Goal: Task Accomplishment & Management: Complete application form

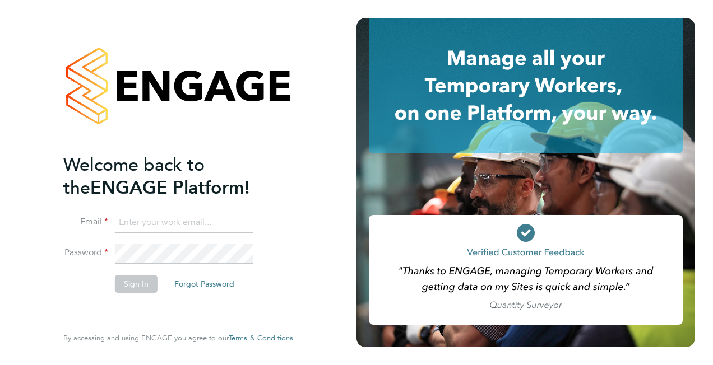
click at [199, 216] on input at bounding box center [184, 223] width 138 height 20
drag, startPoint x: 189, startPoint y: 223, endPoint x: 125, endPoint y: 222, distance: 63.9
click at [125, 222] on input "bham786@hot" at bounding box center [184, 223] width 138 height 20
type input "b"
type input "mohammed.bham1@justice.gov.uk"
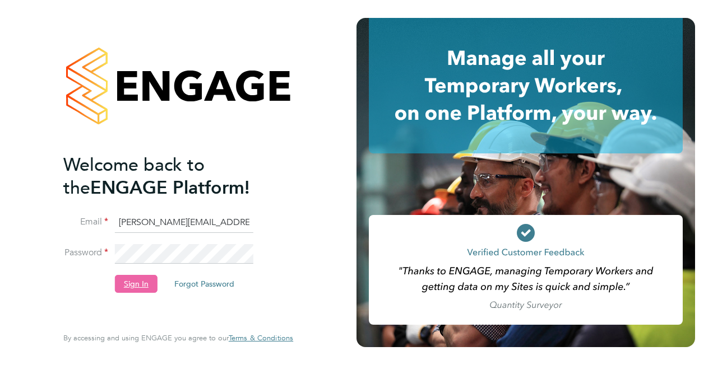
click at [146, 288] on button "Sign In" at bounding box center [136, 284] width 43 height 18
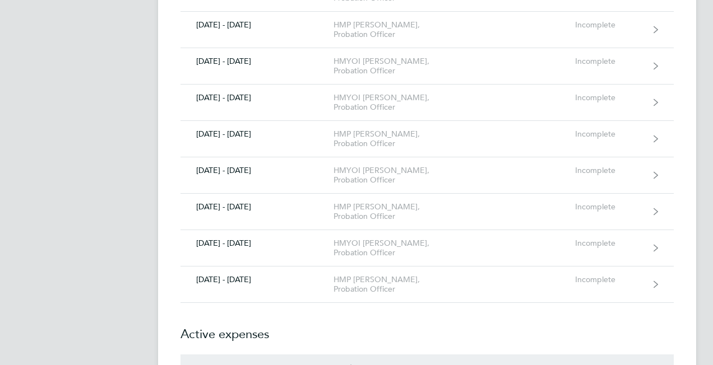
scroll to position [1837, 0]
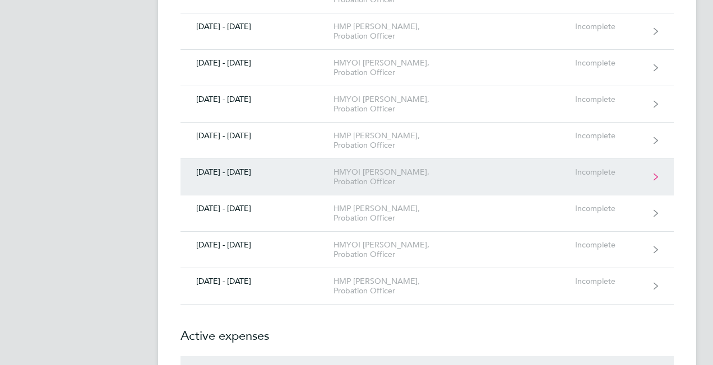
click at [426, 170] on div "HMYOI [PERSON_NAME], Probation Officer" at bounding box center [397, 176] width 128 height 19
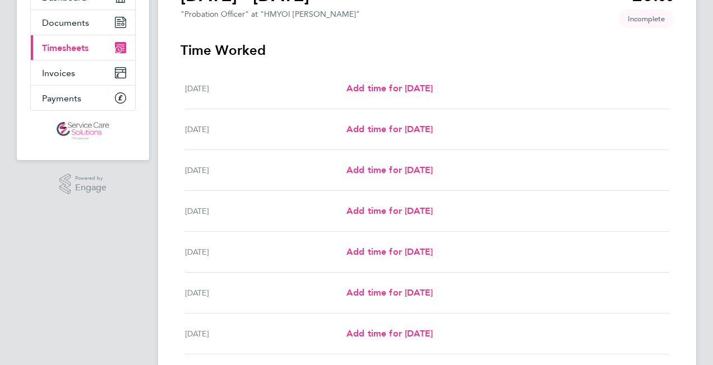
scroll to position [157, 0]
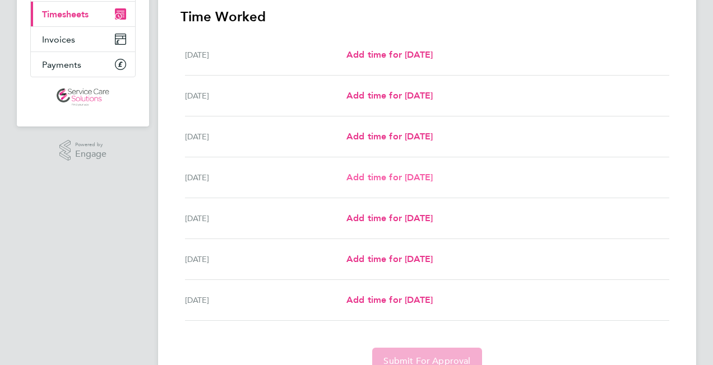
click at [391, 179] on span "Add time for [DATE]" at bounding box center [389, 177] width 86 height 11
select select "30"
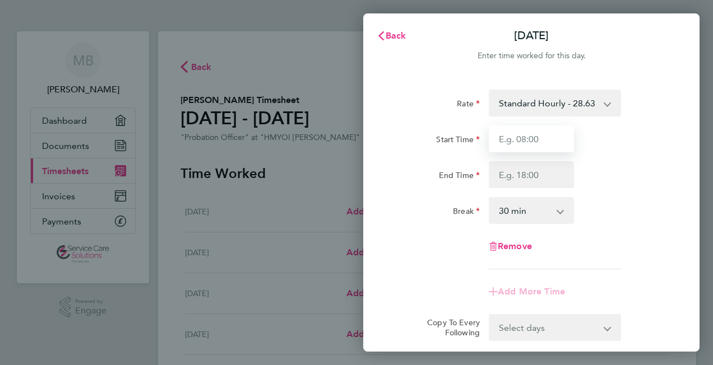
click at [548, 137] on input "Start Time" at bounding box center [530, 138] width 85 height 27
type input "17:00"
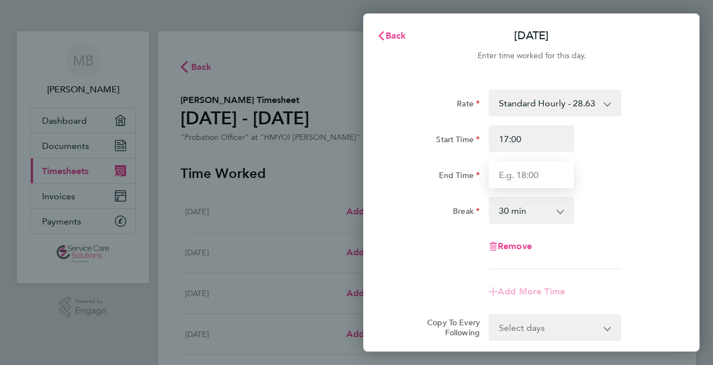
type input "22:00"
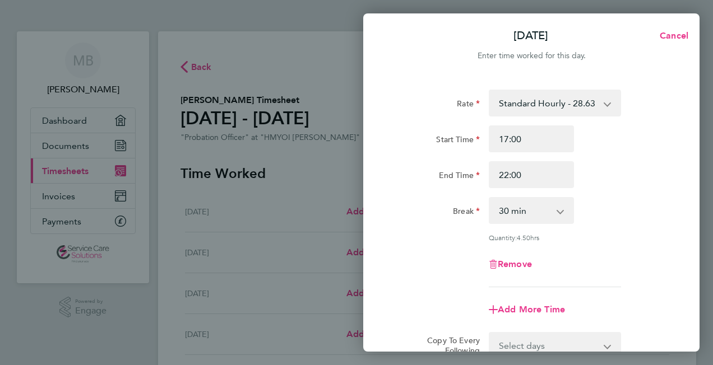
click at [544, 211] on select "0 min 15 min 30 min 45 min 60 min 75 min 90 min" at bounding box center [524, 210] width 69 height 25
select select "0"
click at [490, 198] on select "0 min 15 min 30 min 45 min 60 min 75 min 90 min" at bounding box center [524, 210] width 69 height 25
click at [624, 245] on div "Rate Standard Hourly - 28.63 Start Time 17:00 End Time 22:00 Break 0 min 15 min…" at bounding box center [530, 189] width 273 height 198
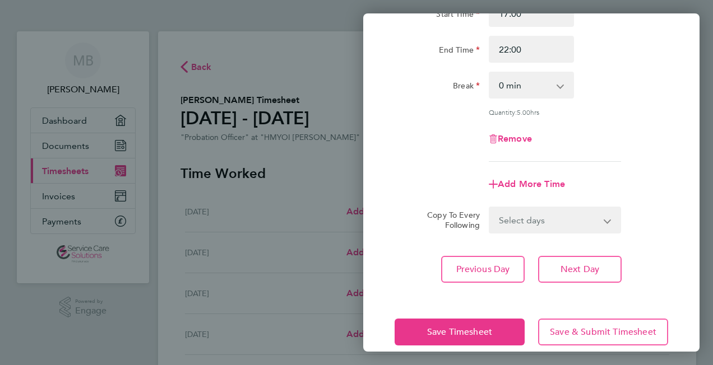
scroll to position [141, 0]
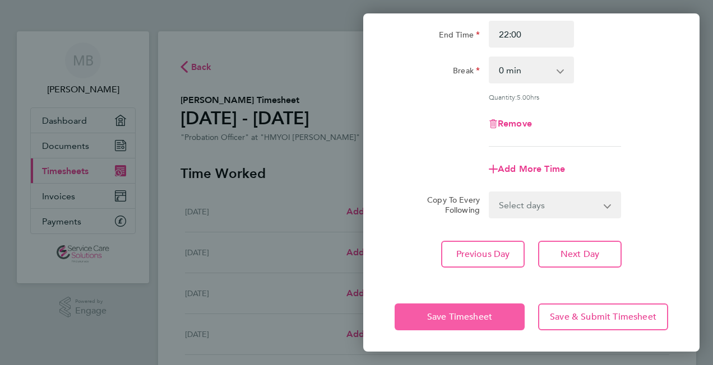
click at [454, 311] on span "Save Timesheet" at bounding box center [459, 316] width 65 height 11
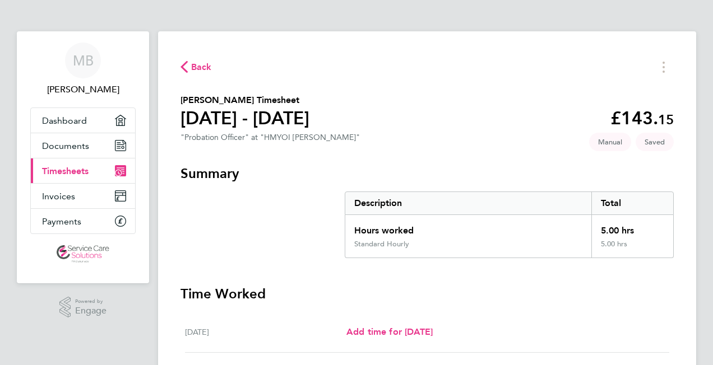
click at [391, 122] on section "[PERSON_NAME] Timesheet [DATE] - [DATE] £143. 15 "Probation Officer" at "HMYOI …" at bounding box center [426, 120] width 493 height 53
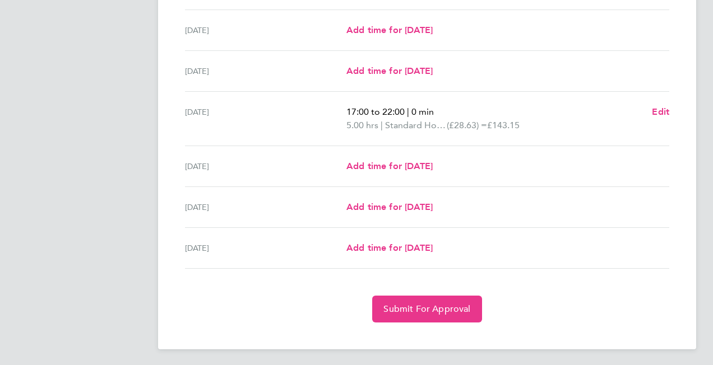
scroll to position [343, 0]
click at [446, 304] on span "Submit For Approval" at bounding box center [426, 308] width 87 height 11
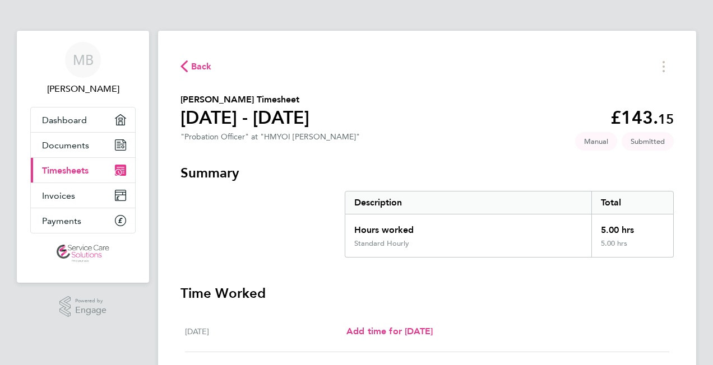
scroll to position [0, 0]
click at [187, 66] on icon "button" at bounding box center [183, 67] width 7 height 12
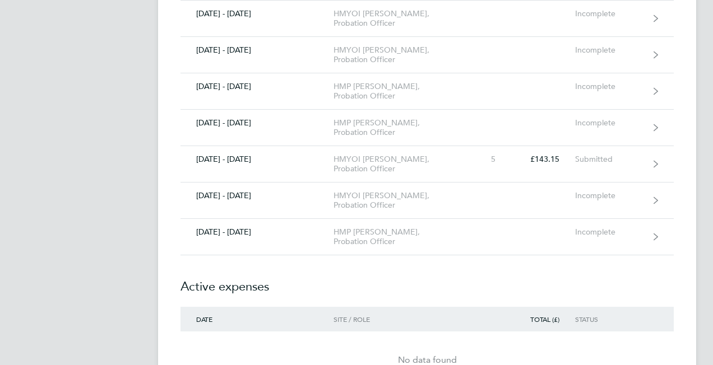
scroll to position [1860, 0]
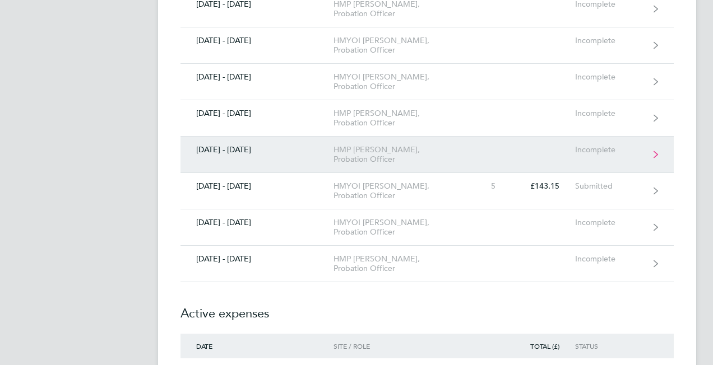
click at [455, 147] on div "HMP [PERSON_NAME], Probation Officer" at bounding box center [397, 154] width 128 height 19
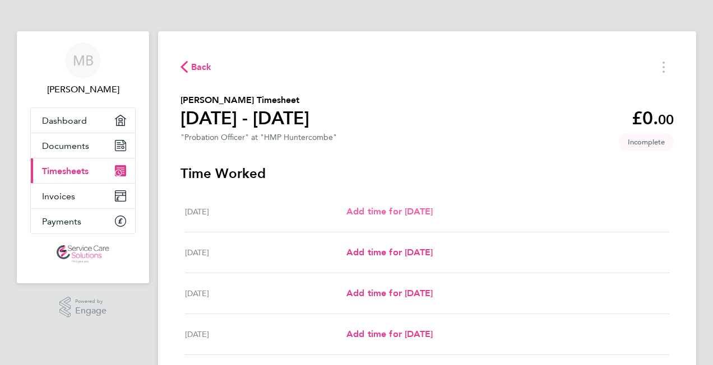
click at [426, 216] on span "Add time for [DATE]" at bounding box center [389, 211] width 86 height 11
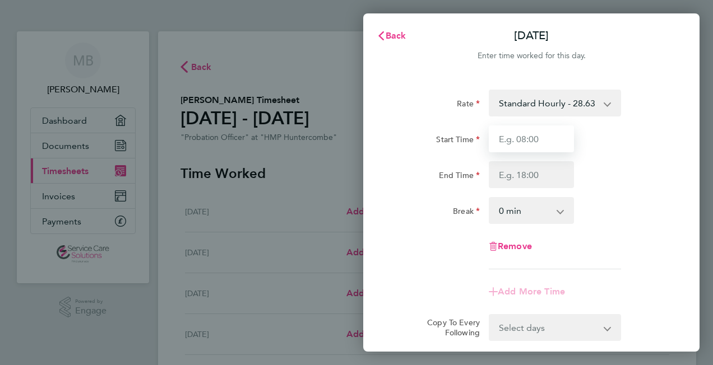
click at [536, 141] on input "Start Time" at bounding box center [530, 138] width 85 height 27
type input "09:00"
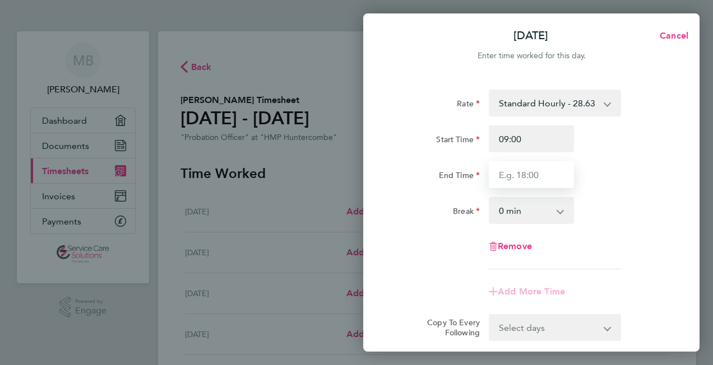
click at [542, 174] on input "End Time" at bounding box center [530, 174] width 85 height 27
type input "17:00"
click at [547, 211] on select "0 min 15 min 30 min 45 min 60 min 75 min 90 min" at bounding box center [524, 210] width 69 height 25
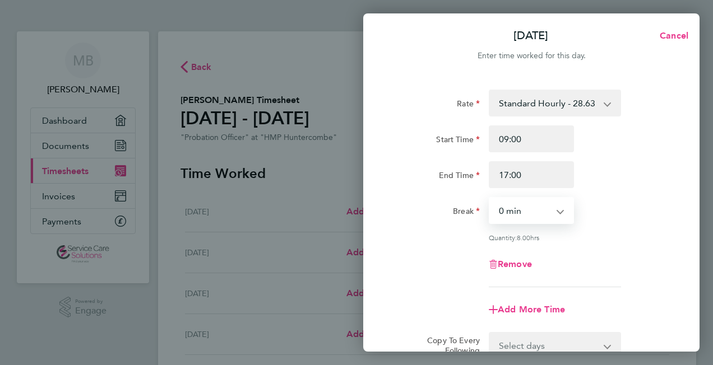
select select "30"
click at [490, 198] on select "0 min 15 min 30 min 45 min 60 min 75 min 90 min" at bounding box center [524, 210] width 69 height 25
click at [658, 240] on div "Quantity: 7.50 hrs" at bounding box center [531, 237] width 282 height 9
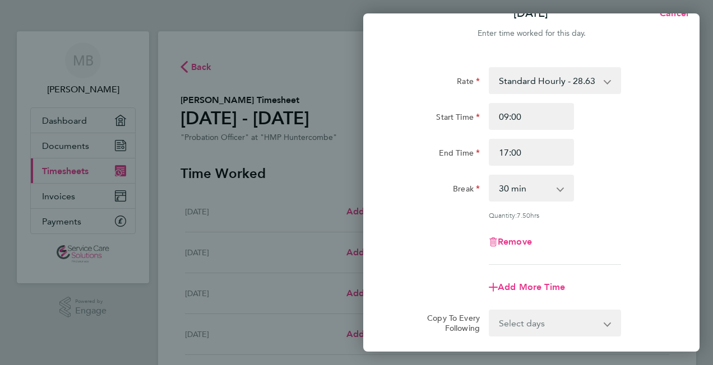
scroll to position [90, 0]
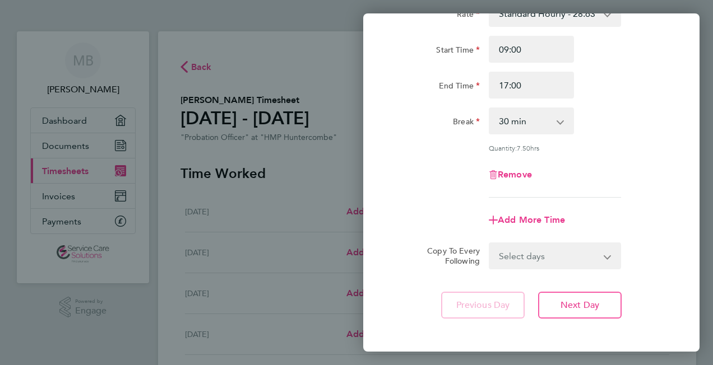
click at [581, 250] on select "Select days Day Weekday (Mon-Fri) Weekend (Sat-Sun) [DATE] [DATE] [DATE] [DATE]…" at bounding box center [549, 256] width 118 height 25
select select "WEEKDAY"
click at [490, 244] on select "Select days Day Weekday (Mon-Fri) Weekend (Sat-Sun) [DATE] [DATE] [DATE] [DATE]…" at bounding box center [549, 256] width 118 height 25
select select "[DATE]"
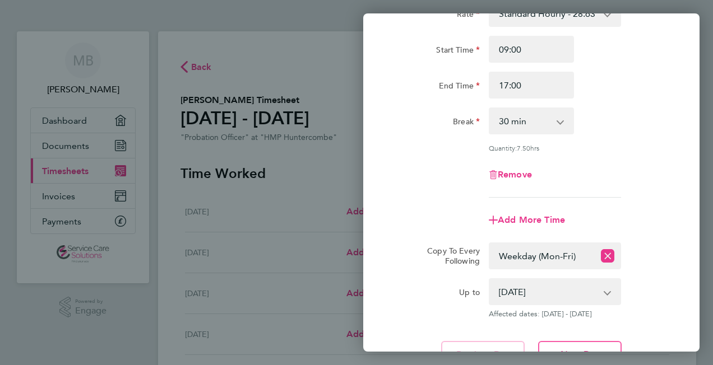
click at [627, 187] on div "Remove" at bounding box center [531, 174] width 282 height 27
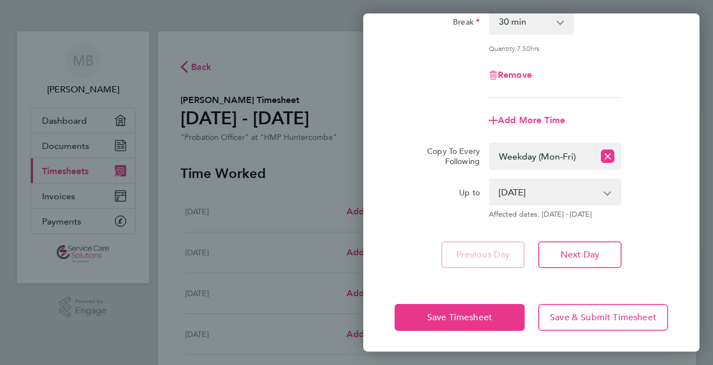
scroll to position [190, 0]
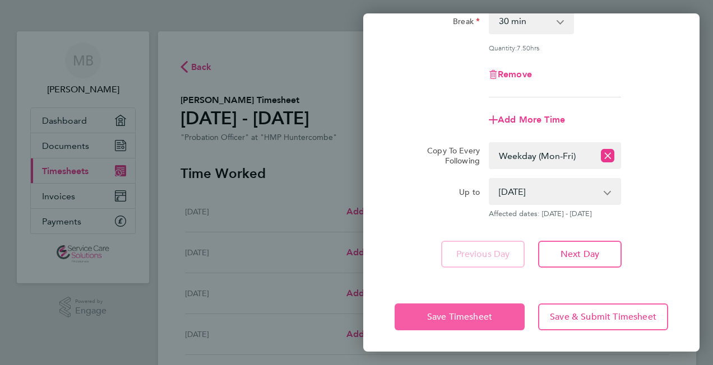
click at [474, 320] on span "Save Timesheet" at bounding box center [459, 316] width 65 height 11
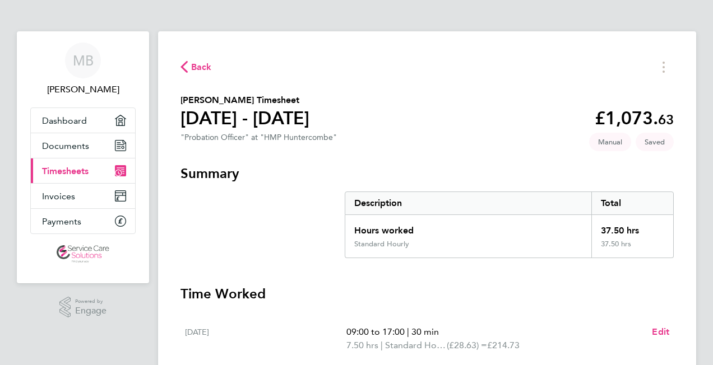
click at [480, 146] on section "[PERSON_NAME] Timesheet [DATE] - [DATE] £1,073. 63 "Probation Officer" at "HMP …" at bounding box center [426, 120] width 493 height 53
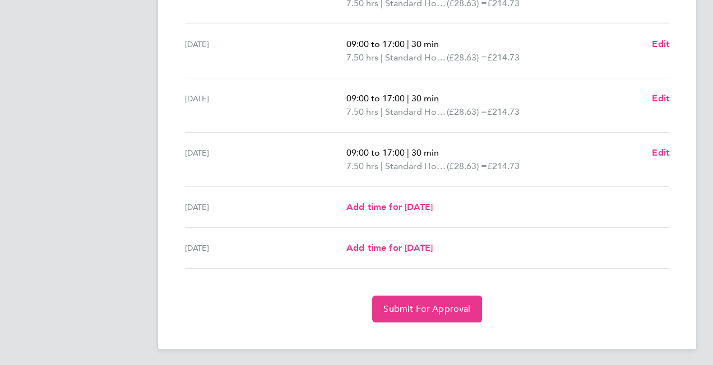
scroll to position [397, 0]
click at [440, 303] on span "Submit For Approval" at bounding box center [426, 308] width 87 height 11
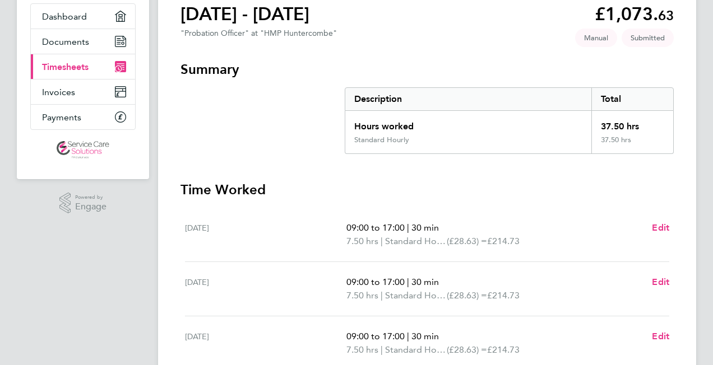
scroll to position [0, 0]
